Goal: Navigation & Orientation: Find specific page/section

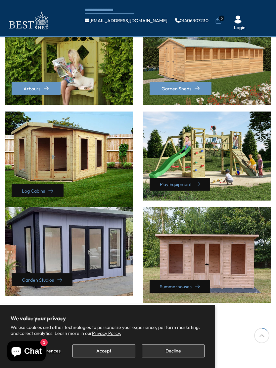
scroll to position [199, 0]
click at [97, 207] on div "Log Cabins" at bounding box center [69, 160] width 128 height 96
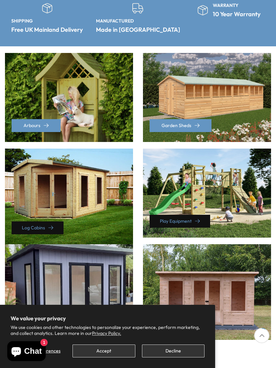
scroll to position [132, 0]
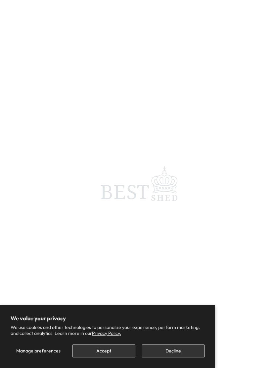
click at [150, 191] on span at bounding box center [138, 184] width 276 height 368
